Goal: Task Accomplishment & Management: Manage account settings

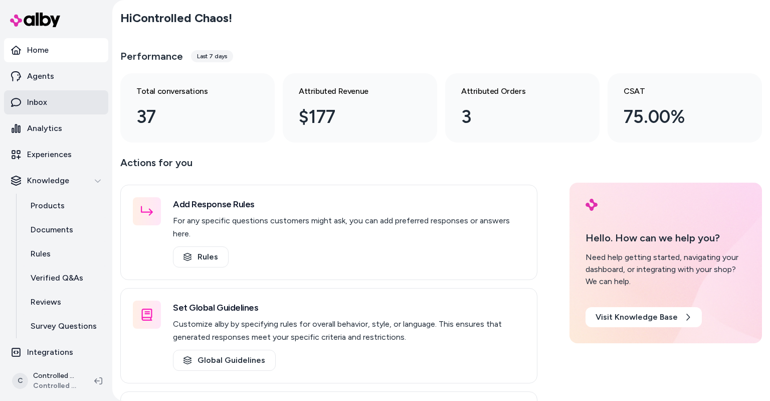
click at [58, 106] on link "Inbox" at bounding box center [56, 102] width 104 height 24
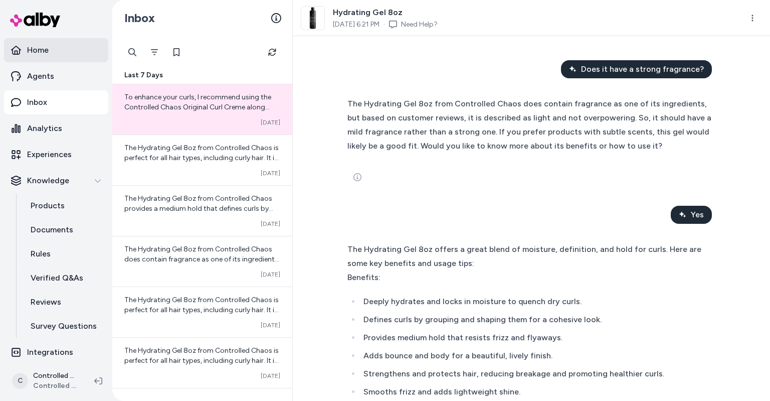
click at [43, 56] on link "Home" at bounding box center [56, 50] width 104 height 24
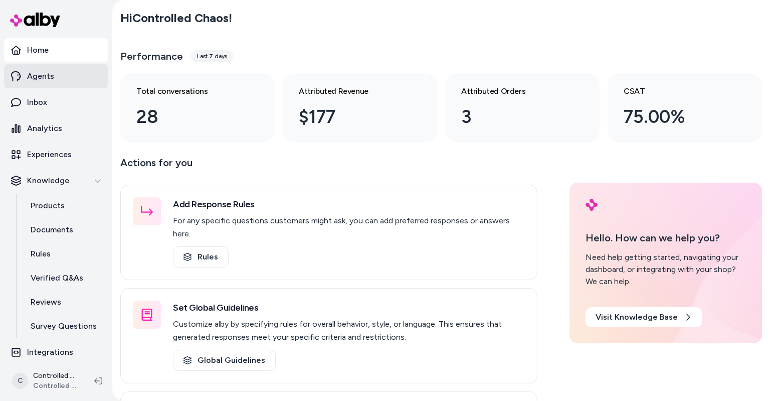
click at [47, 74] on p "Agents" at bounding box center [40, 76] width 27 height 12
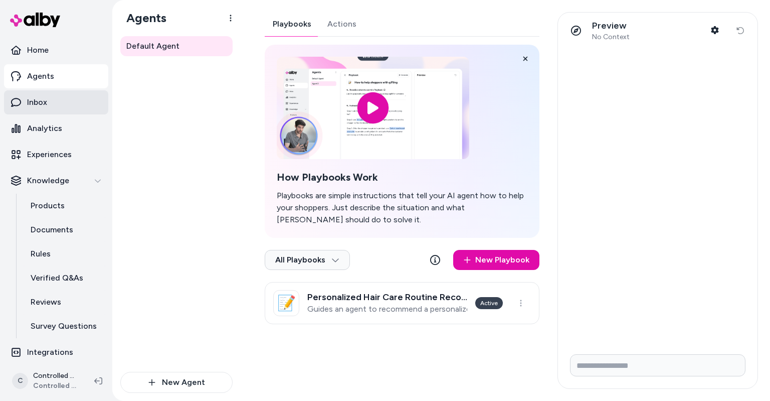
click at [45, 101] on p "Inbox" at bounding box center [37, 102] width 20 height 12
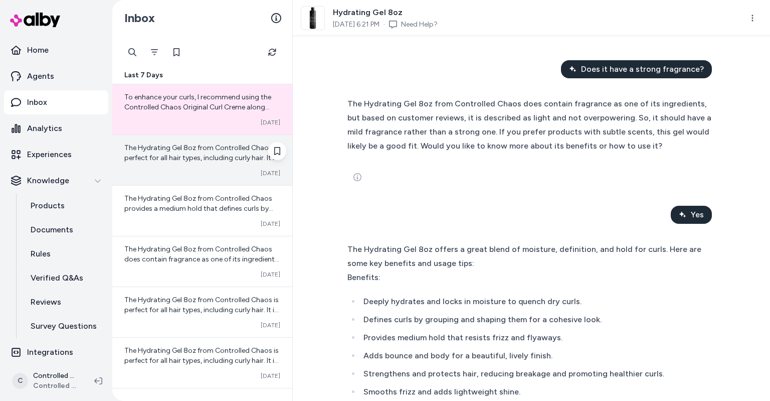
click at [251, 159] on span "The Hydrating Gel 8oz from Controlled Chaos is perfect for all hair types, incl…" at bounding box center [201, 187] width 155 height 89
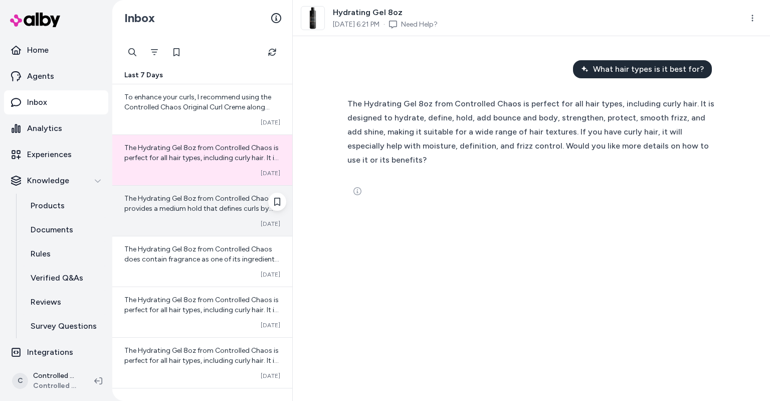
click at [246, 218] on div "The Hydrating Gel 8oz from Controlled Chaos provides a medium hold that defines…" at bounding box center [202, 210] width 180 height 50
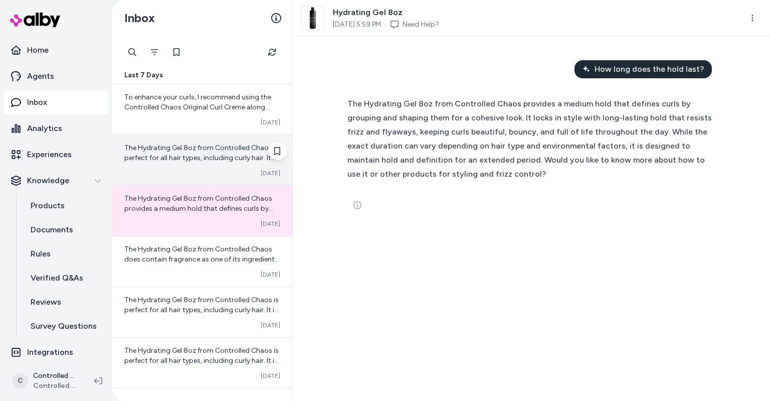
click at [221, 168] on div "The Hydrating Gel 8oz from Controlled Chaos is perfect for all hair types, incl…" at bounding box center [202, 160] width 180 height 50
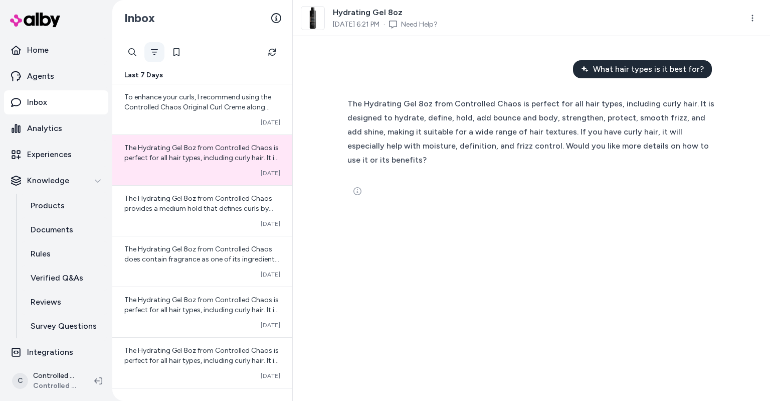
click at [158, 54] on button "Filter" at bounding box center [154, 52] width 20 height 20
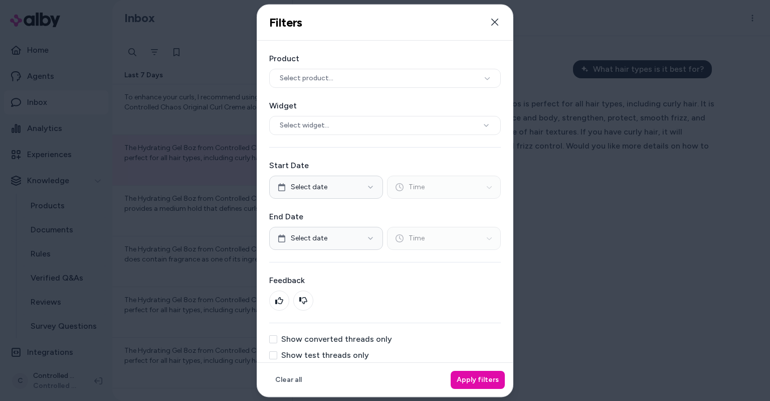
click at [274, 335] on button "Show converted threads only" at bounding box center [273, 339] width 8 height 8
click at [465, 379] on button "Apply filters" at bounding box center [478, 379] width 54 height 18
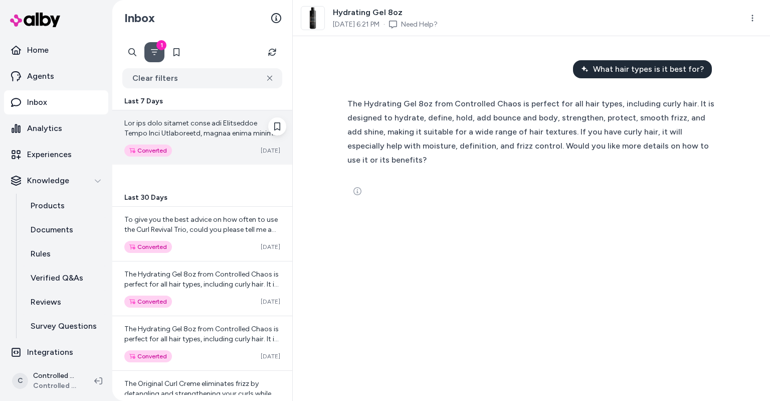
click at [229, 152] on div "Converted [DATE]" at bounding box center [202, 150] width 156 height 12
